Goal: Task Accomplishment & Management: Use online tool/utility

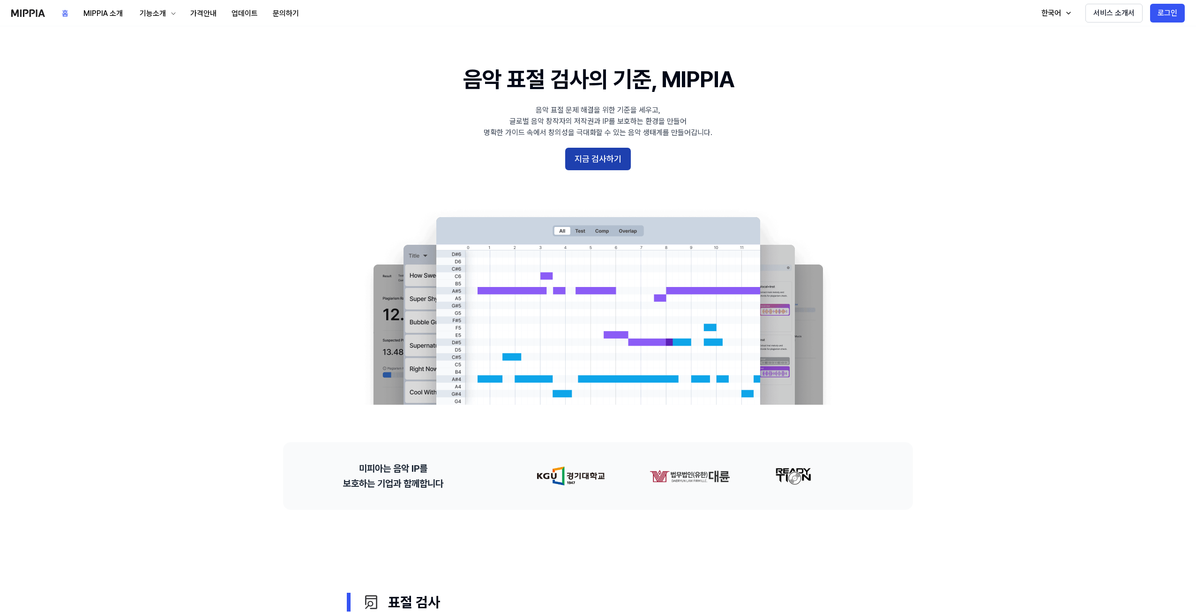
click at [592, 160] on button "지금 검사하기" at bounding box center [598, 159] width 66 height 23
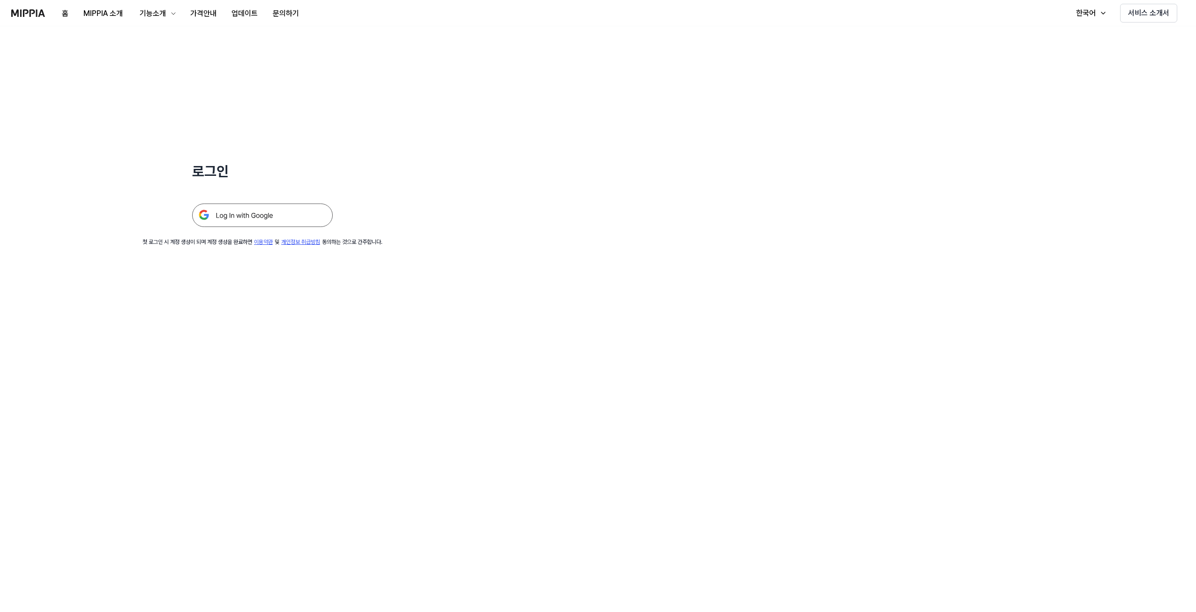
click at [264, 213] on img at bounding box center [262, 214] width 141 height 23
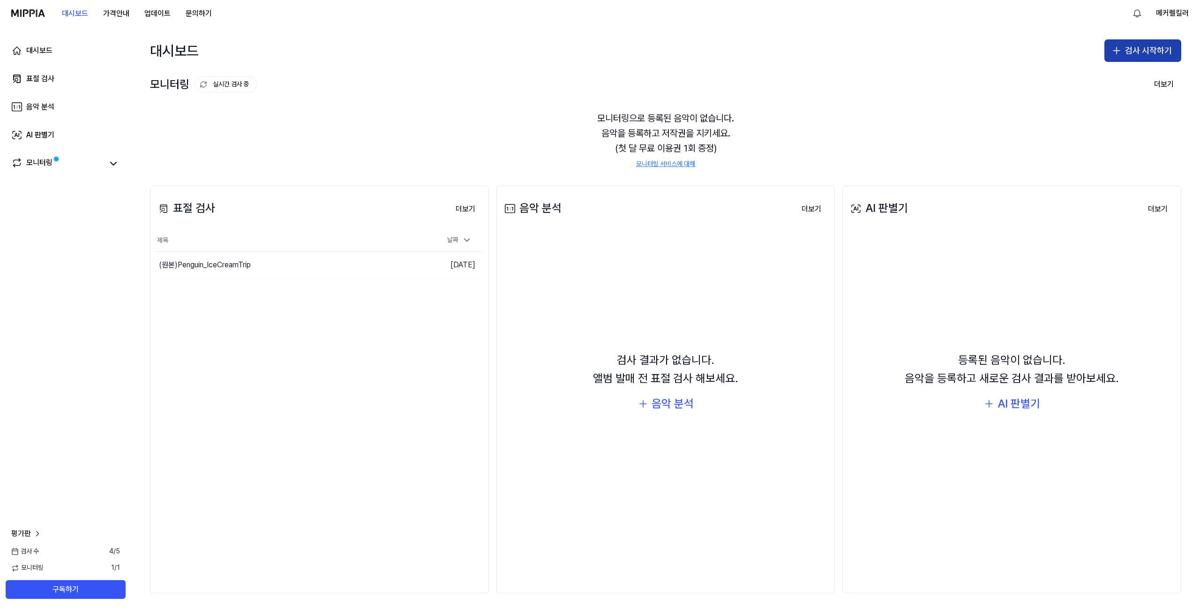
click at [1122, 51] on icon "button" at bounding box center [1116, 50] width 11 height 11
click at [1100, 78] on div "표절 검사" at bounding box center [1106, 76] width 24 height 9
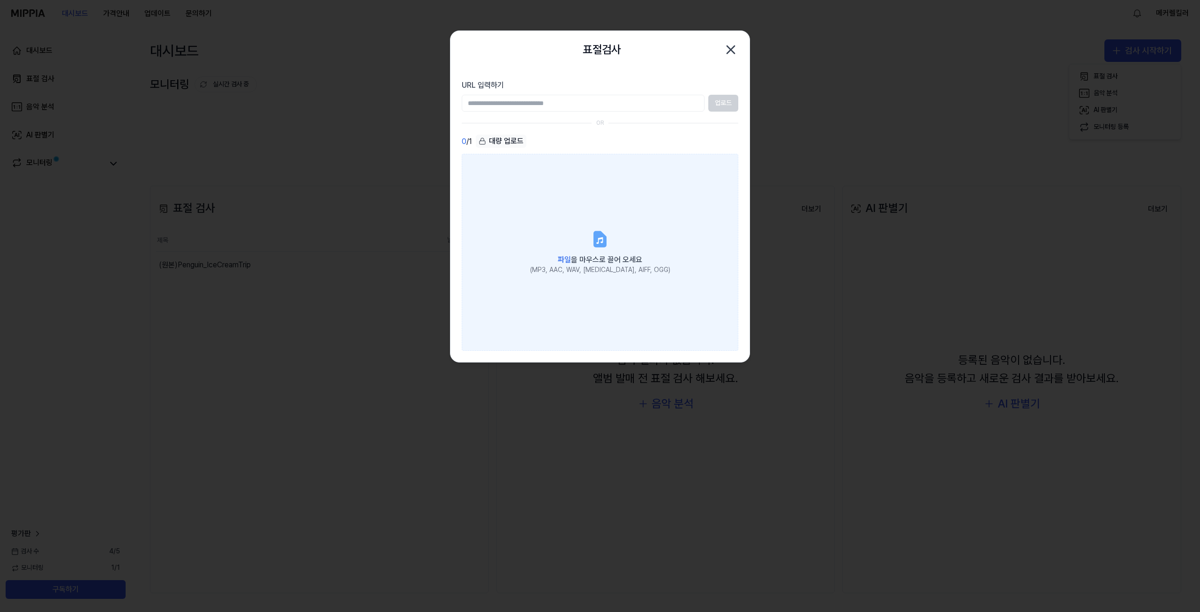
click at [600, 241] on icon at bounding box center [599, 239] width 11 height 15
click at [0, 0] on input "파일 을 마우스로 끌어 오세요 (MP3, AAC, WAV, FLAC, AIFF, OGG)" at bounding box center [0, 0] width 0 height 0
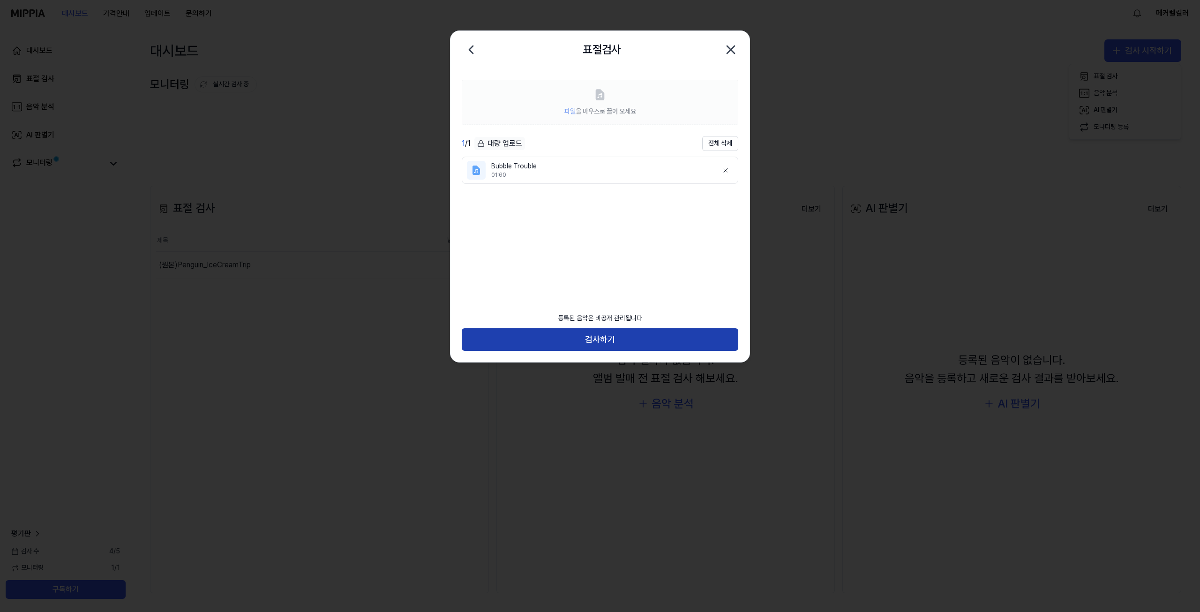
click at [602, 336] on button "검사하기" at bounding box center [600, 339] width 277 height 23
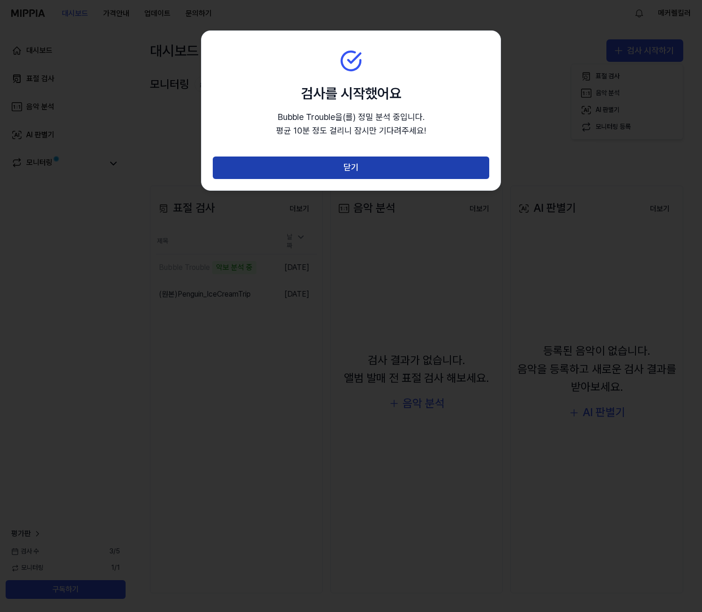
click at [385, 166] on button "닫기" at bounding box center [351, 168] width 277 height 23
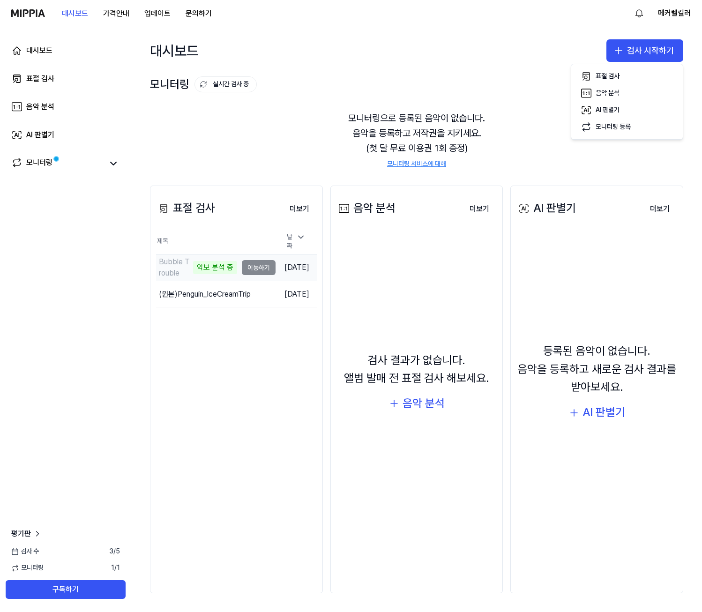
click at [248, 263] on td "Bubble Trouble 악보 분석 중 이동하기" at bounding box center [216, 268] width 120 height 26
drag, startPoint x: 247, startPoint y: 264, endPoint x: 222, endPoint y: 262, distance: 24.9
click at [247, 264] on td "Bubble Trouble 악보 분석 중 이동하기" at bounding box center [216, 268] width 120 height 26
click at [193, 261] on div "악보 분석 중" at bounding box center [215, 267] width 44 height 13
click at [29, 167] on div "모니터링" at bounding box center [39, 163] width 26 height 13
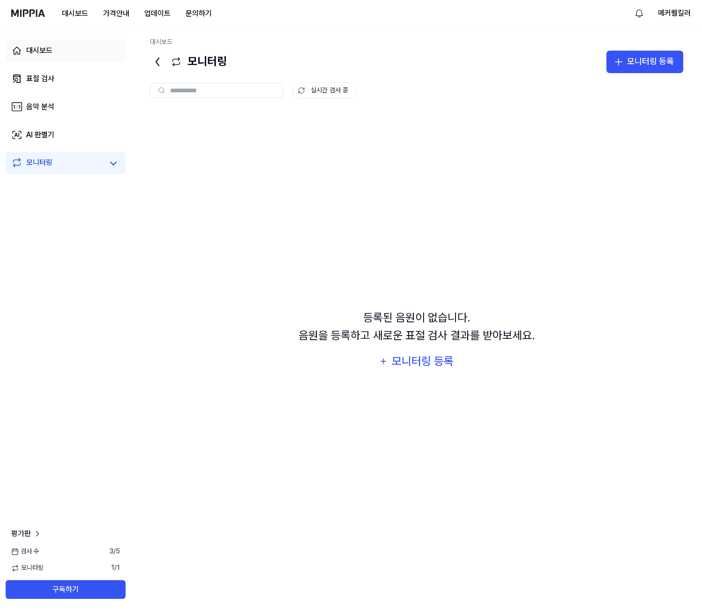
click at [51, 48] on div "대시보드" at bounding box center [39, 50] width 26 height 11
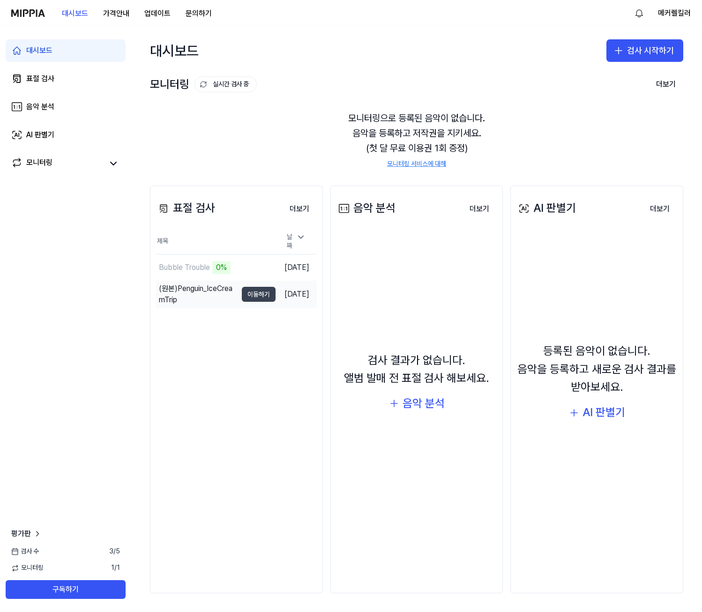
click at [242, 291] on button "이동하기" at bounding box center [259, 294] width 34 height 15
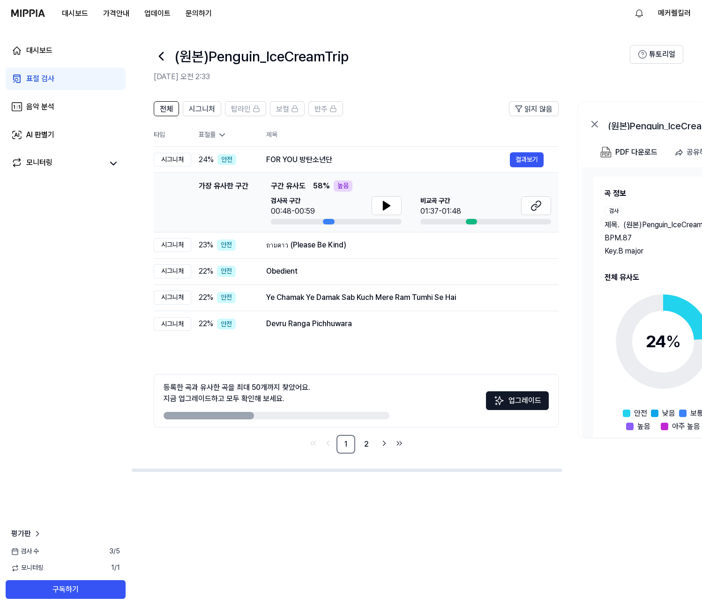
click at [77, 307] on div "대시보드 표절 검사 음악 분석 AI 판별기 모니터링 평가판 검사 수 3 / 5 모니터링 1 / 1 구독하기" at bounding box center [65, 319] width 131 height 586
click at [210, 190] on div "가장 유사한 구간" at bounding box center [224, 203] width 50 height 44
click at [240, 159] on div "24 % 안전" at bounding box center [225, 159] width 53 height 11
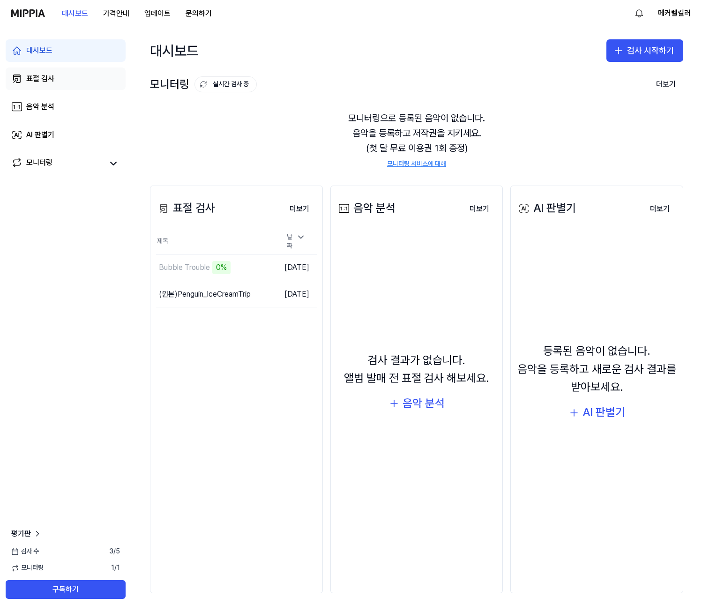
click at [55, 75] on link "표절 검사" at bounding box center [66, 79] width 120 height 23
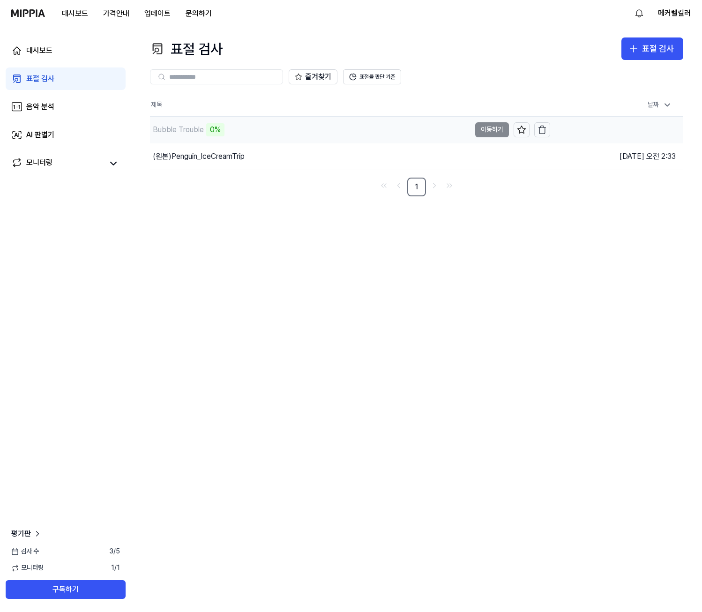
click at [486, 130] on td "Bubble Trouble 0% 이동하기" at bounding box center [350, 130] width 400 height 26
click at [197, 133] on div "Bubble Trouble" at bounding box center [178, 129] width 51 height 11
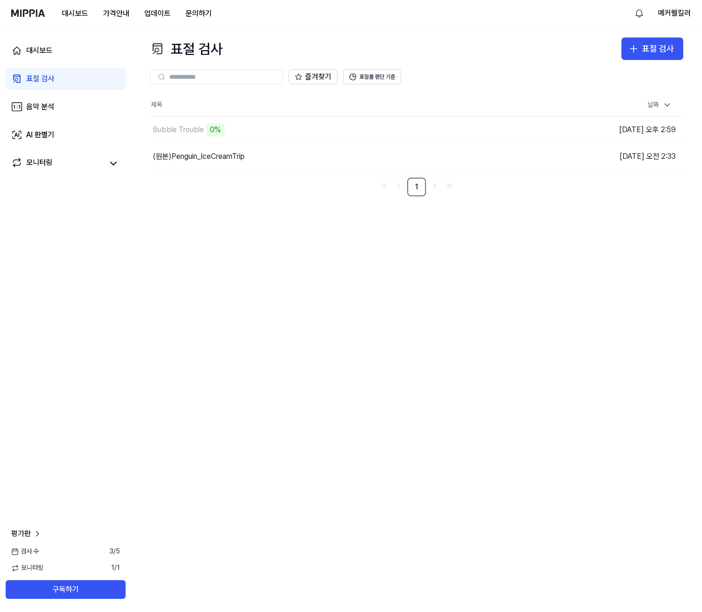
click at [180, 237] on div "표절 검사 표절 검사 표절 검사 음악 분석 AI 판별기 즐겨찾기 표절률 판단 기준 제목 날짜 Bubble Trouble 0% 이동하기 2025…" at bounding box center [416, 319] width 571 height 586
click at [53, 154] on div "모니터링" at bounding box center [66, 163] width 120 height 23
click at [53, 162] on link "모니터링" at bounding box center [57, 163] width 92 height 13
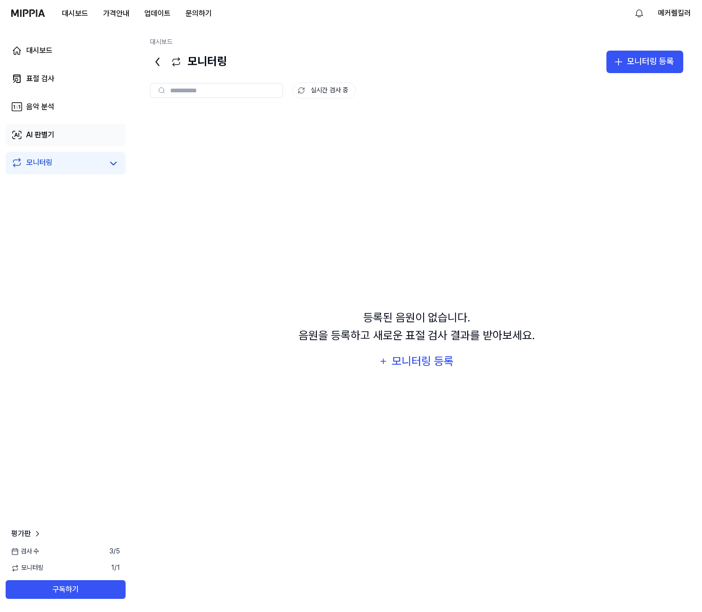
click at [43, 134] on div "AI 판별기" at bounding box center [40, 134] width 28 height 11
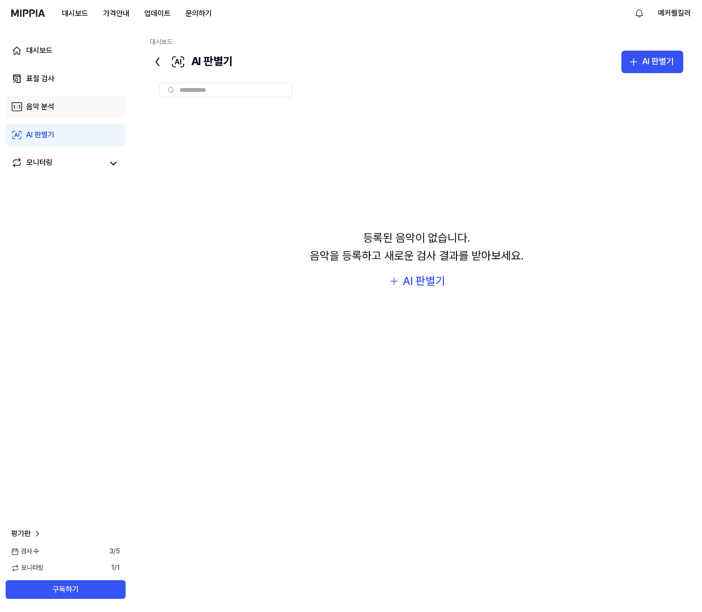
click at [49, 106] on div "음악 분석" at bounding box center [40, 106] width 28 height 11
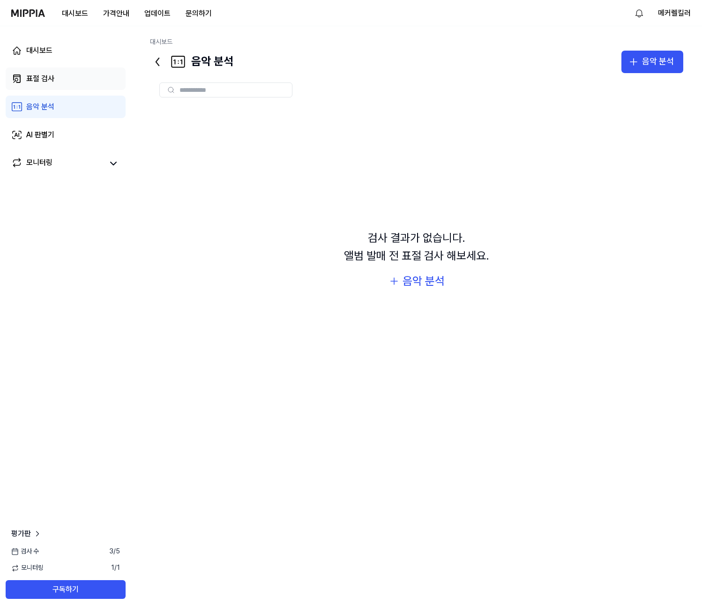
click at [53, 75] on div "표절 검사" at bounding box center [40, 78] width 28 height 11
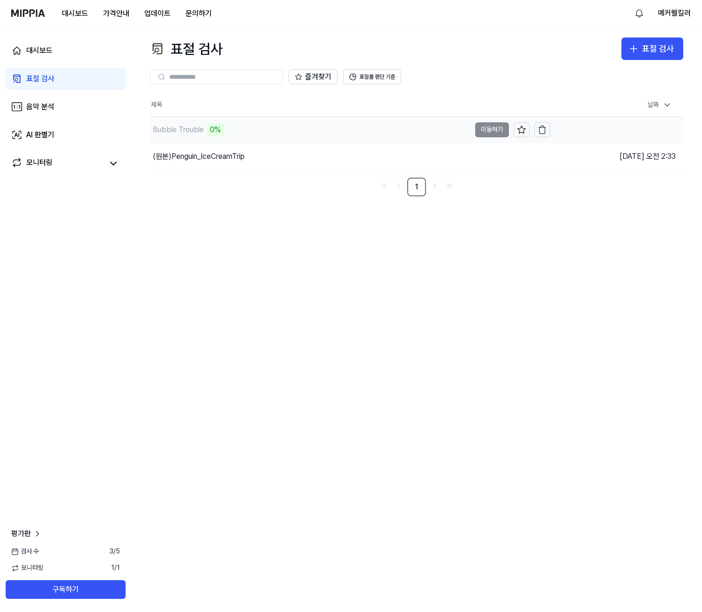
click at [211, 128] on div "0%" at bounding box center [215, 129] width 18 height 13
drag, startPoint x: 211, startPoint y: 128, endPoint x: 154, endPoint y: 187, distance: 82.2
click at [154, 187] on nav "1" at bounding box center [417, 187] width 534 height 19
click at [218, 127] on div "0%" at bounding box center [215, 129] width 18 height 13
click at [454, 80] on div "즐겨찾기 표절률 판단 기준" at bounding box center [417, 76] width 534 height 15
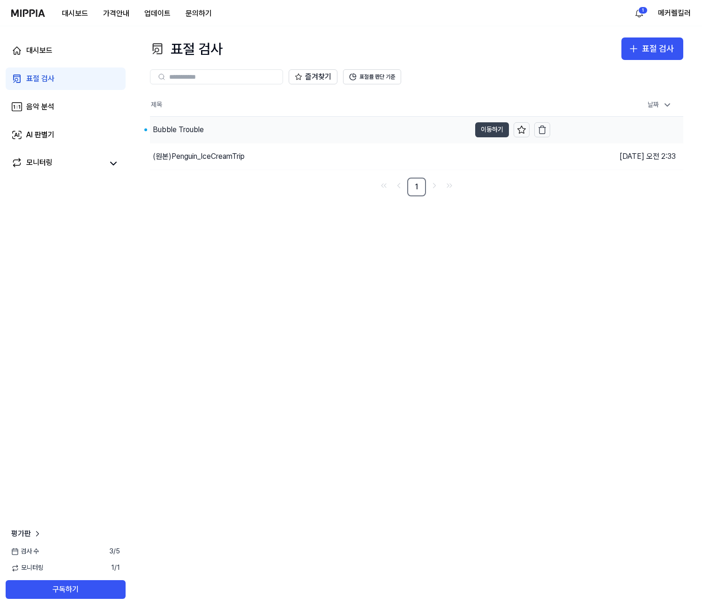
click at [498, 128] on button "이동하기" at bounding box center [492, 129] width 34 height 15
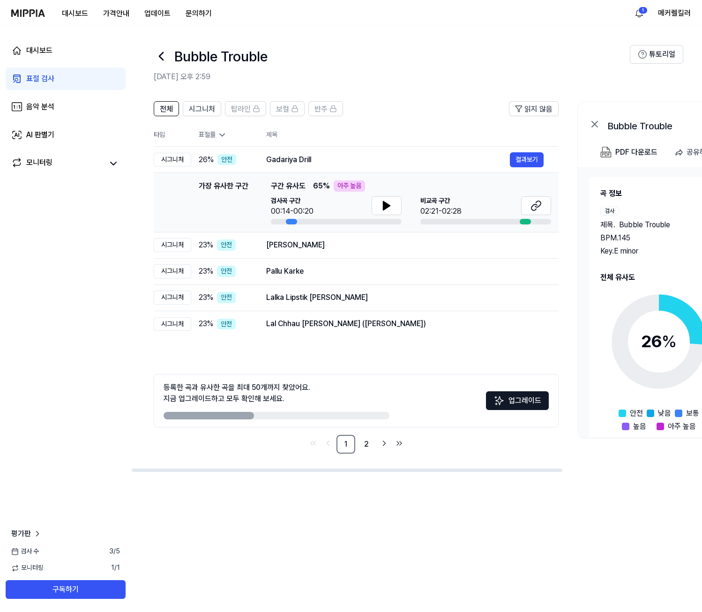
click at [93, 348] on div "대시보드 표절 검사 음악 분석 AI 판별기 모니터링 평가판 검사 수 3 / 5 모니터링 1 / 1 구독하기" at bounding box center [65, 319] width 131 height 586
click at [384, 206] on icon at bounding box center [387, 206] width 7 height 8
click at [535, 210] on icon at bounding box center [535, 207] width 6 height 6
click at [525, 152] on button "결과보기" at bounding box center [527, 159] width 34 height 15
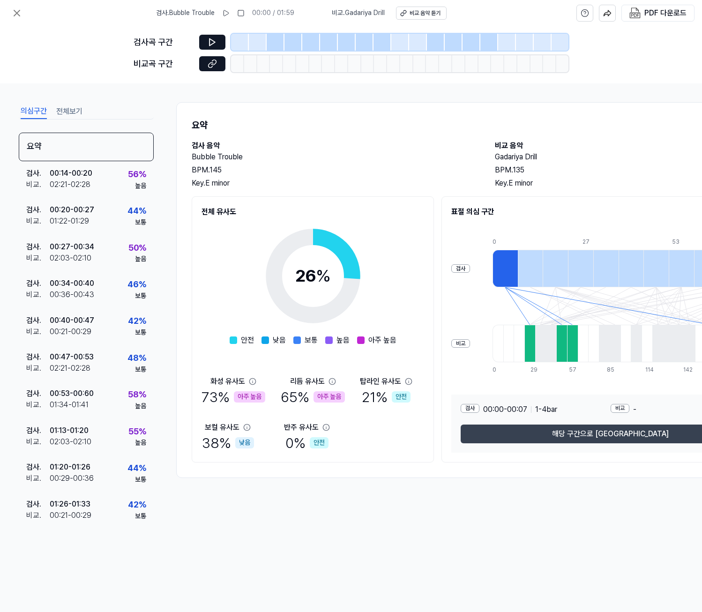
click at [618, 441] on button "해당 구간으로 이동" at bounding box center [611, 434] width 300 height 19
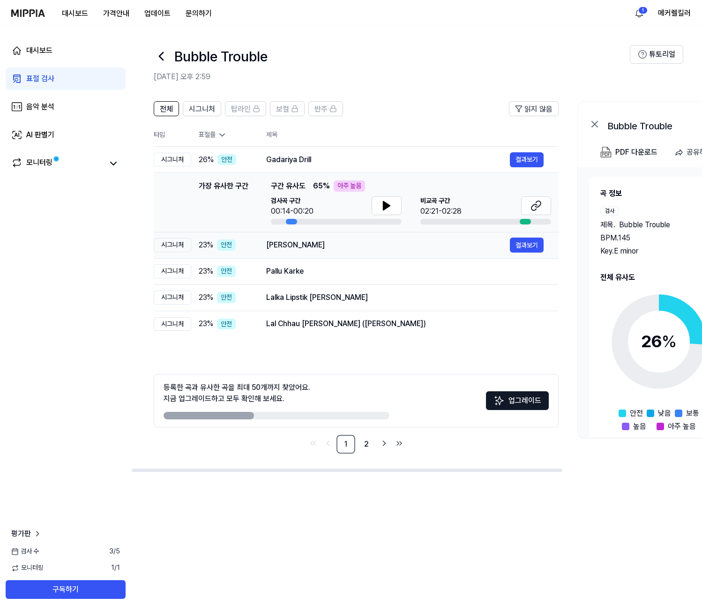
click at [287, 247] on div "El junior López" at bounding box center [388, 245] width 244 height 11
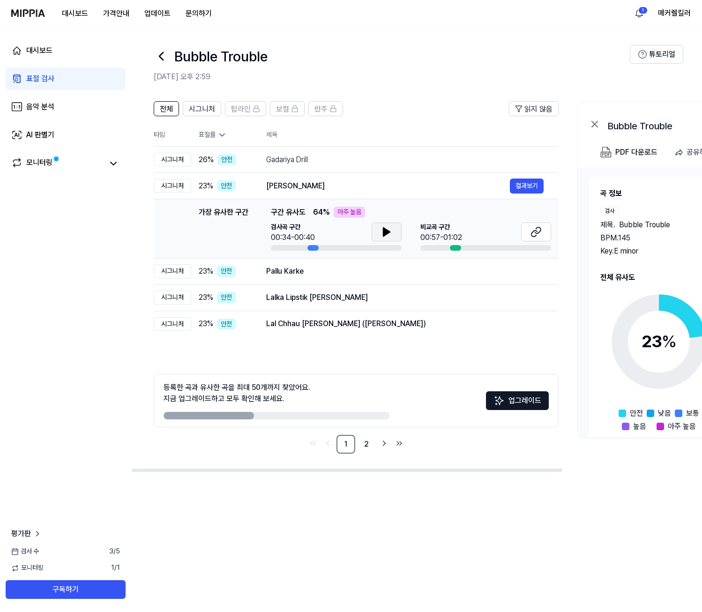
click at [387, 235] on icon at bounding box center [386, 231] width 11 height 11
click at [388, 235] on icon at bounding box center [389, 232] width 2 height 8
click at [534, 234] on icon at bounding box center [536, 231] width 11 height 11
click at [379, 232] on button at bounding box center [387, 232] width 30 height 19
click at [380, 230] on button at bounding box center [387, 232] width 30 height 19
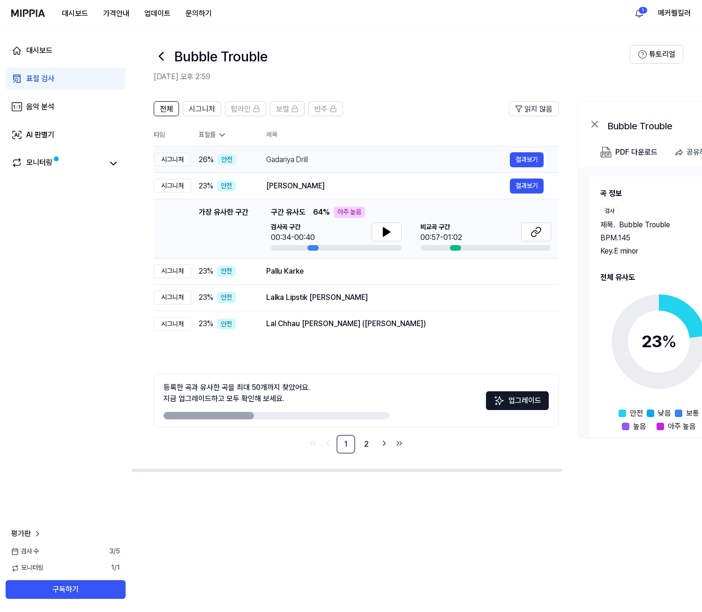
click at [296, 157] on div "Gadariya Drill" at bounding box center [388, 159] width 244 height 11
